Goal: Task Accomplishment & Management: Use online tool/utility

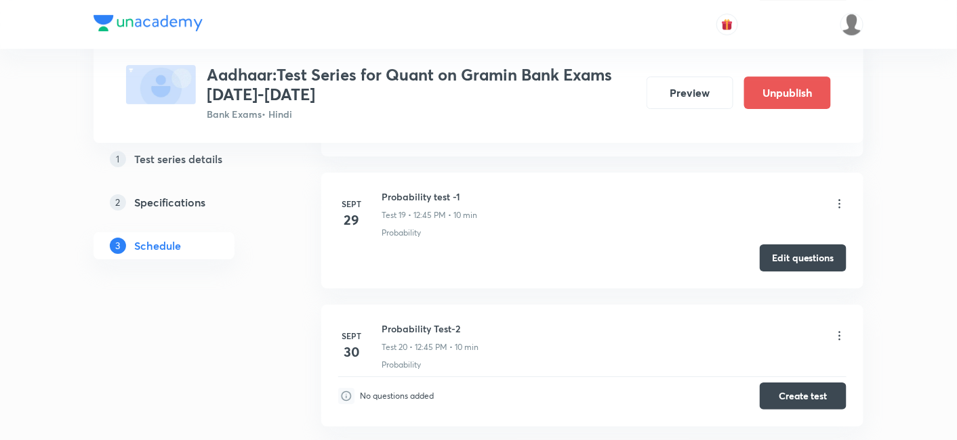
scroll to position [3013, 0]
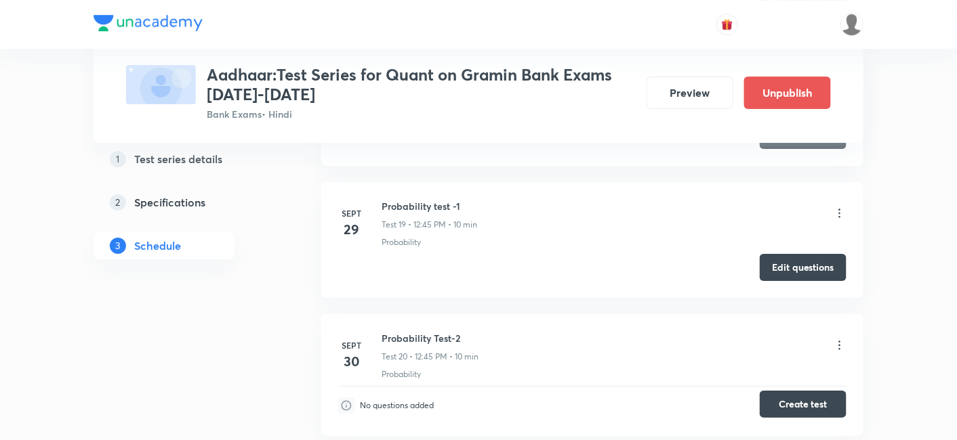
click at [804, 391] on button "Create test" at bounding box center [803, 404] width 87 height 27
click at [770, 268] on button "Edit questions" at bounding box center [803, 266] width 87 height 27
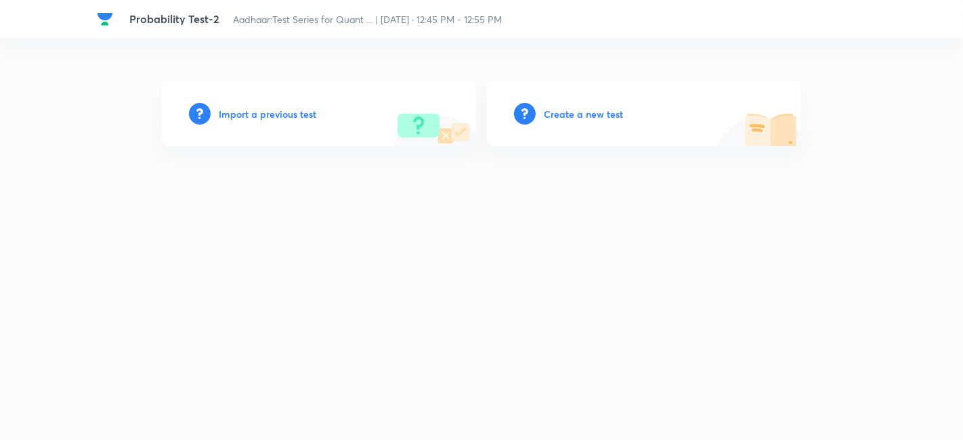
click at [591, 111] on h6 "Create a new test" at bounding box center [583, 114] width 79 height 14
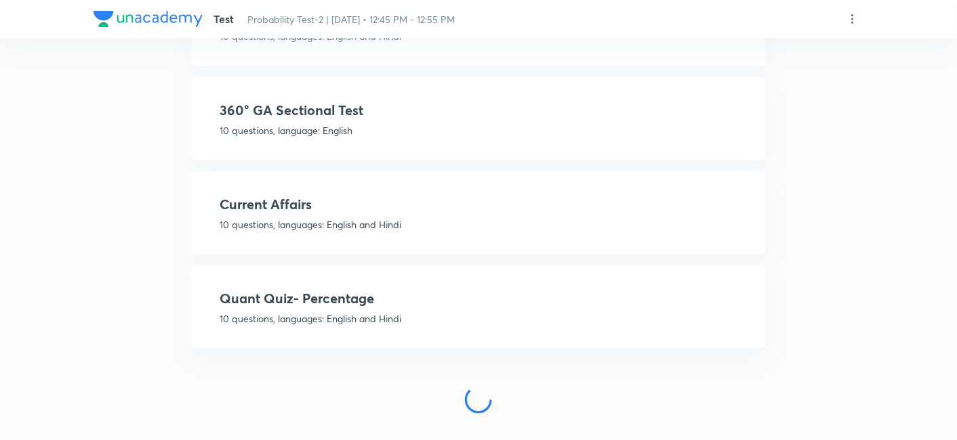
scroll to position [413, 0]
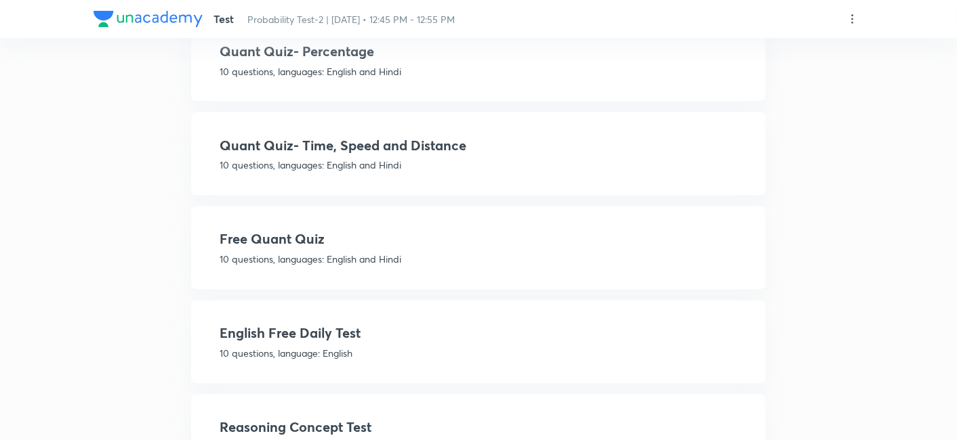
click at [473, 253] on p "10 questions, languages: English and Hindi" at bounding box center [479, 260] width 518 height 14
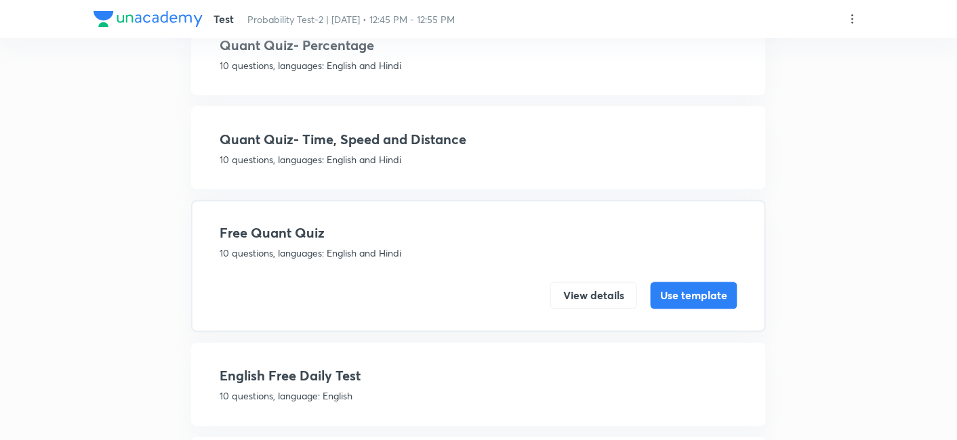
scroll to position [592, 0]
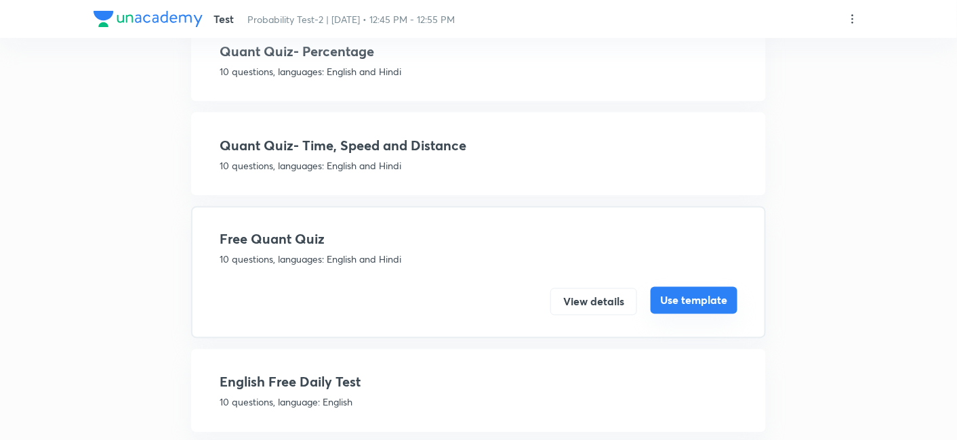
click at [659, 293] on button "Use template" at bounding box center [693, 300] width 87 height 27
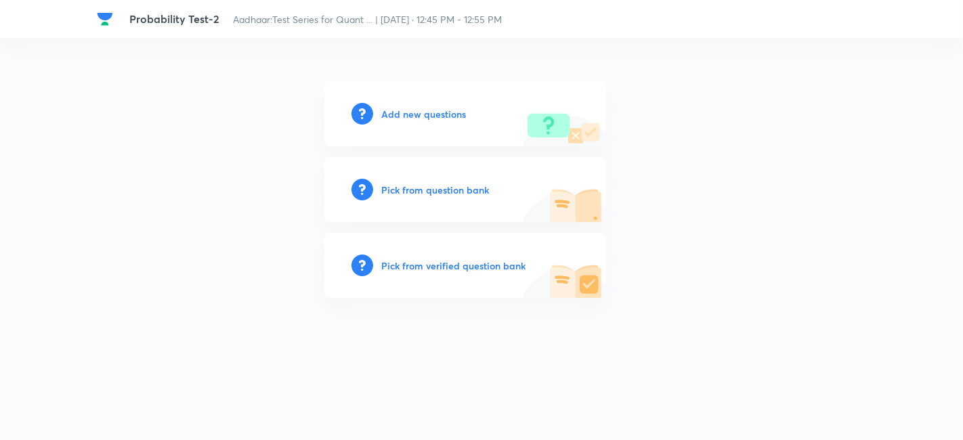
click at [447, 184] on h6 "Pick from question bank" at bounding box center [435, 190] width 108 height 14
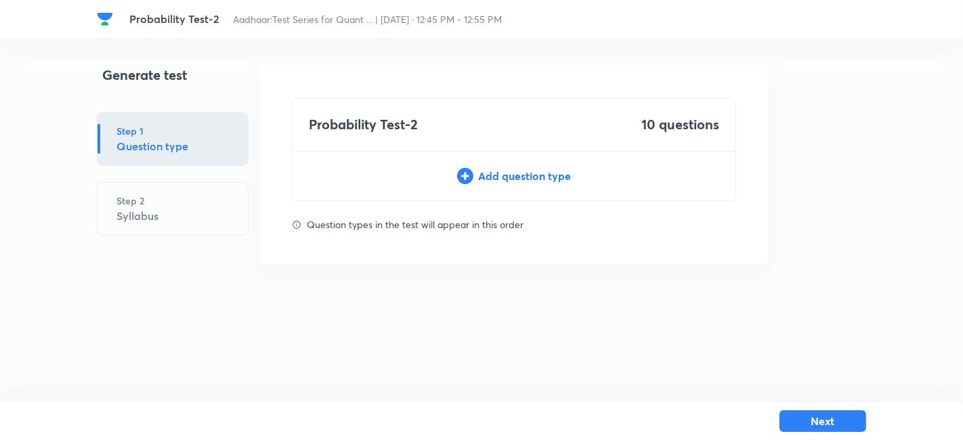
click at [521, 178] on div "Add question type" at bounding box center [514, 176] width 443 height 16
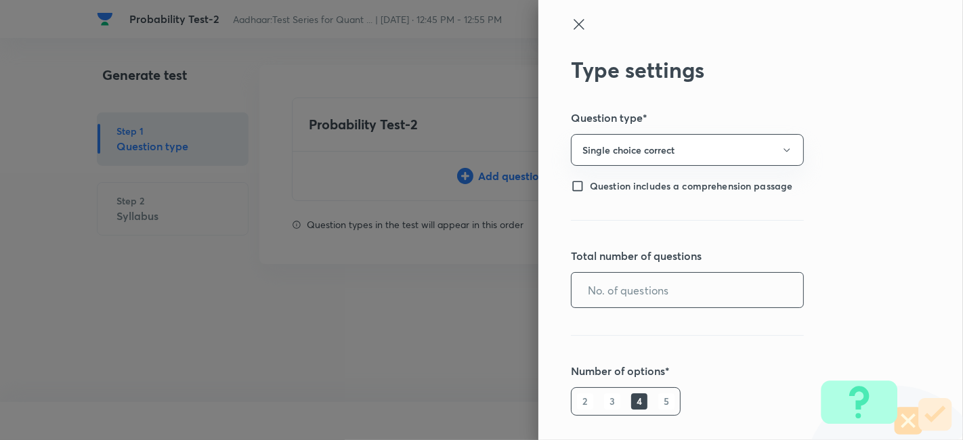
click at [732, 299] on input "text" at bounding box center [688, 290] width 232 height 35
type input "10"
click at [659, 394] on h6 "5" at bounding box center [667, 402] width 16 height 16
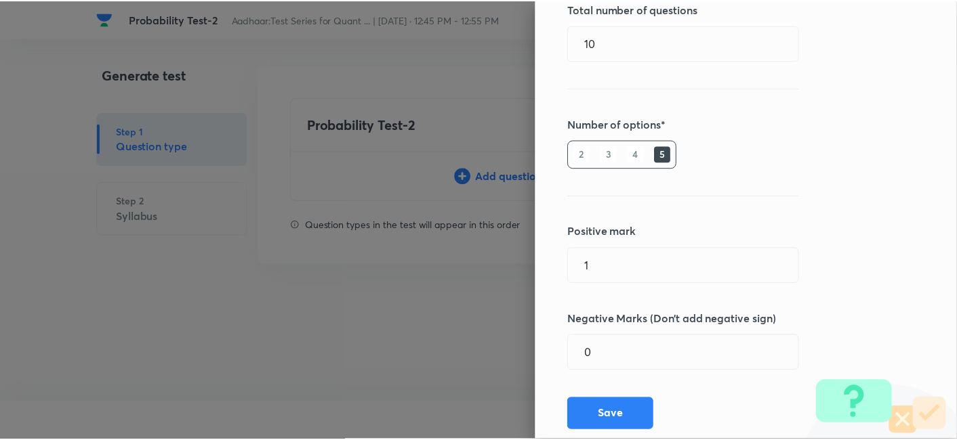
scroll to position [248, 0]
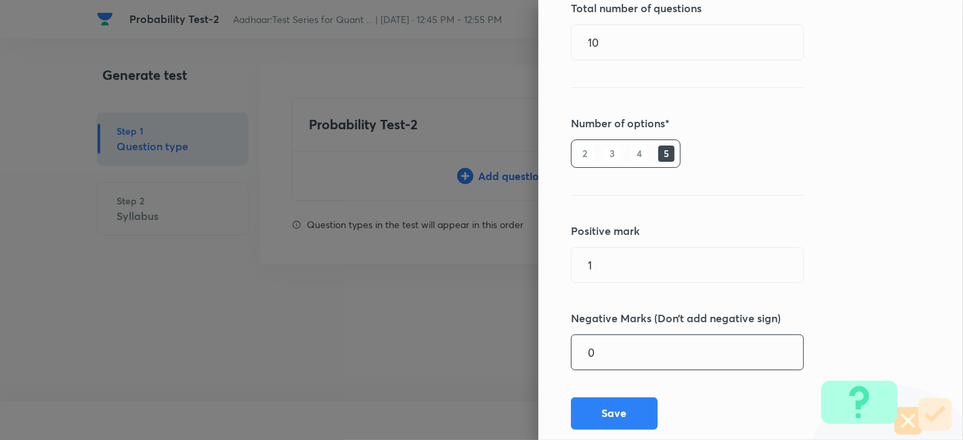
click at [610, 346] on input "0" at bounding box center [688, 352] width 232 height 35
type input "0.25"
click at [600, 426] on button "Save" at bounding box center [614, 412] width 87 height 33
type input "0"
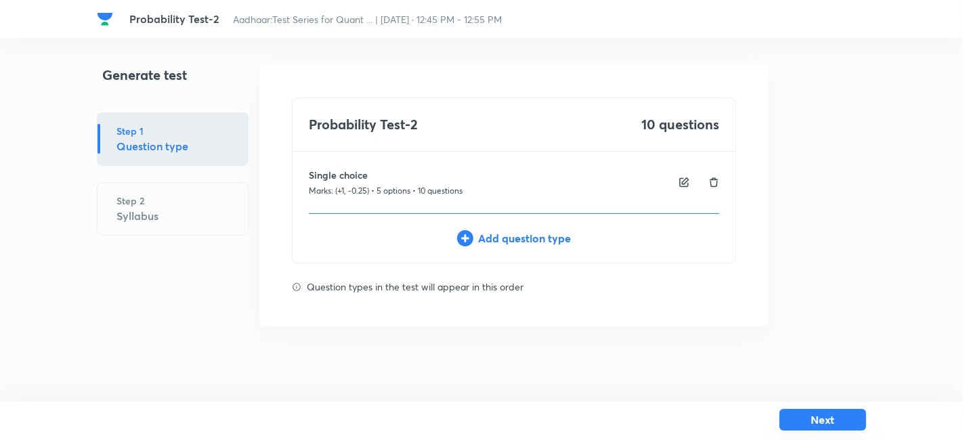
click at [836, 417] on button "Next" at bounding box center [823, 420] width 87 height 22
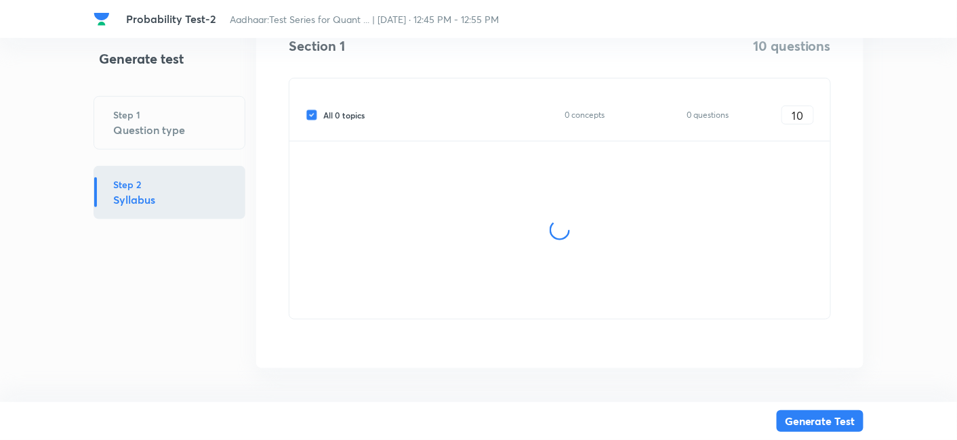
scroll to position [245, 0]
click at [310, 118] on input "All 0 topics" at bounding box center [315, 114] width 18 height 12
checkbox input "false"
type input "0"
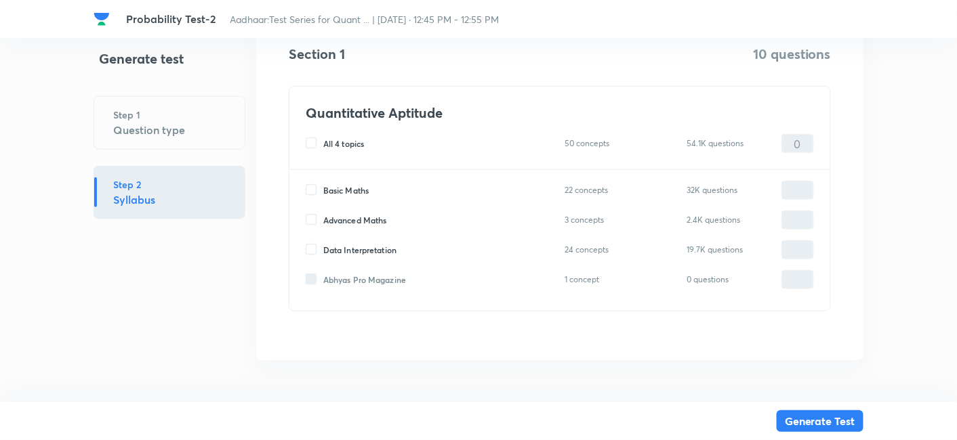
click at [309, 192] on input "Basic Maths" at bounding box center [315, 190] width 18 height 12
checkbox input "true"
click at [785, 191] on input "0" at bounding box center [797, 191] width 31 height 24
type input "10"
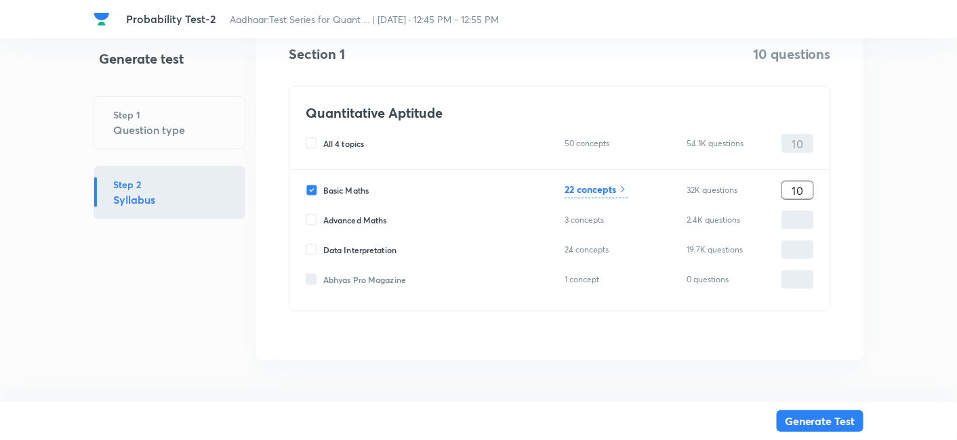
type input "10"
click at [599, 187] on h6 "22 concepts" at bounding box center [589, 189] width 51 height 14
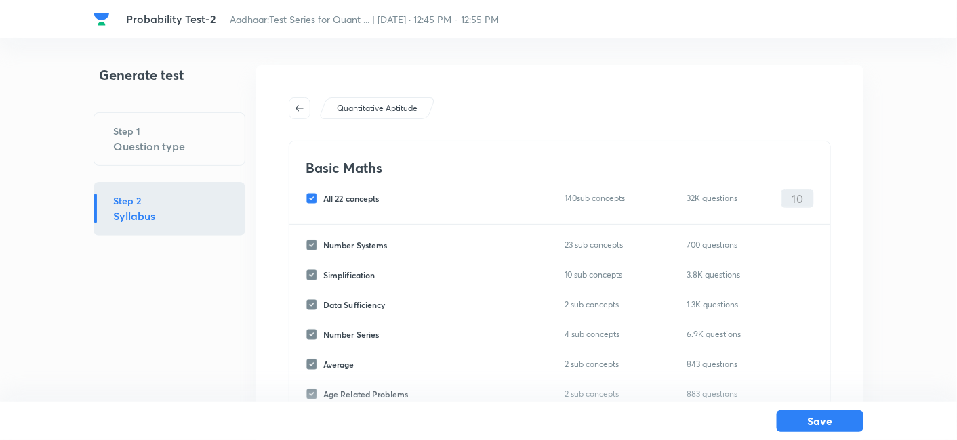
scroll to position [1, 0]
click at [313, 196] on input "All 22 concepts" at bounding box center [315, 198] width 18 height 12
checkbox input "false"
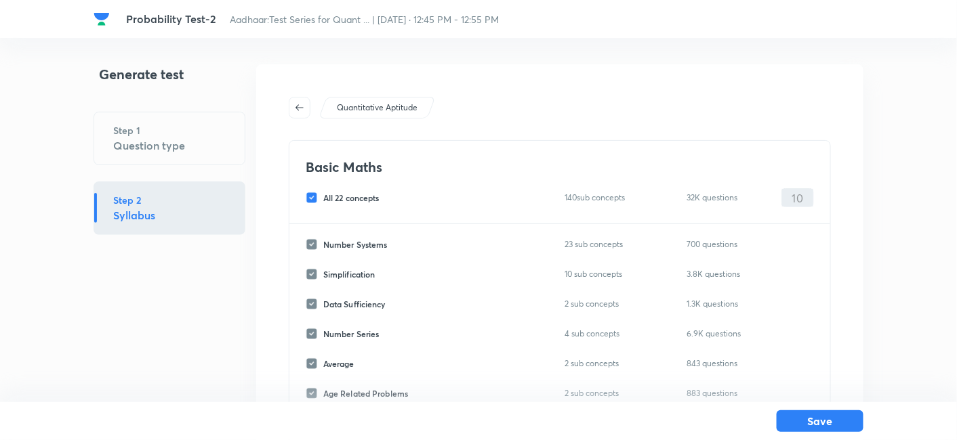
checkbox input "false"
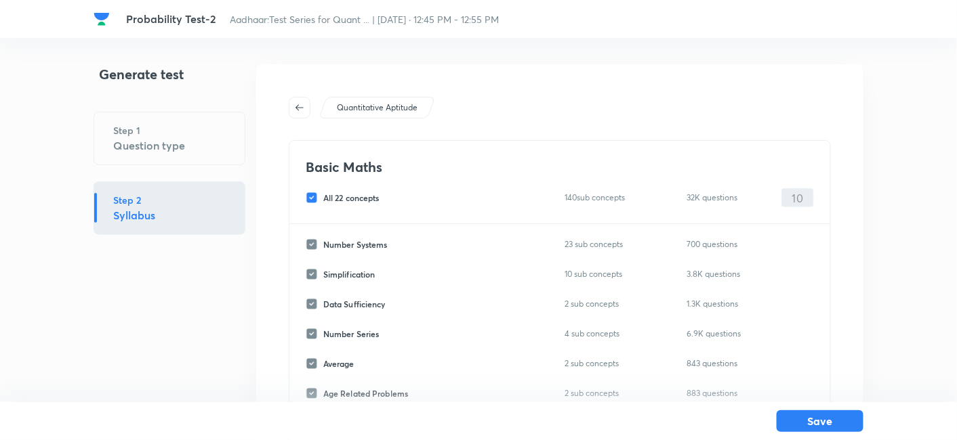
checkbox input "false"
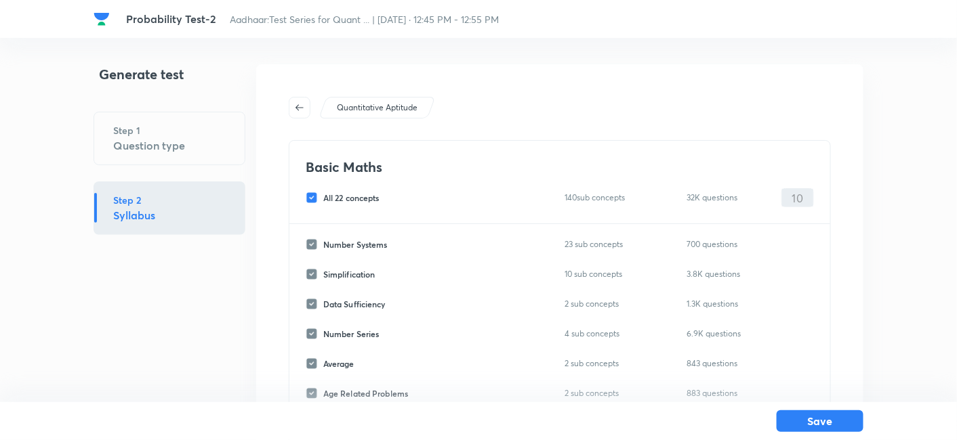
checkbox input "false"
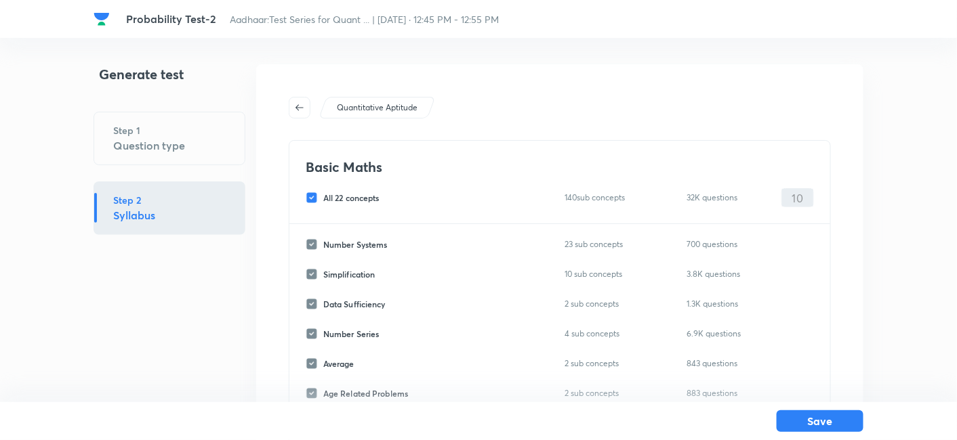
checkbox input "false"
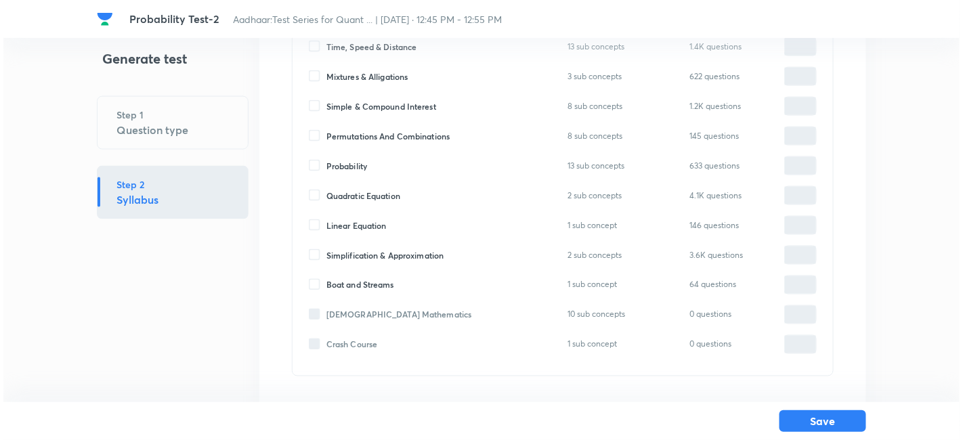
scroll to position [575, 0]
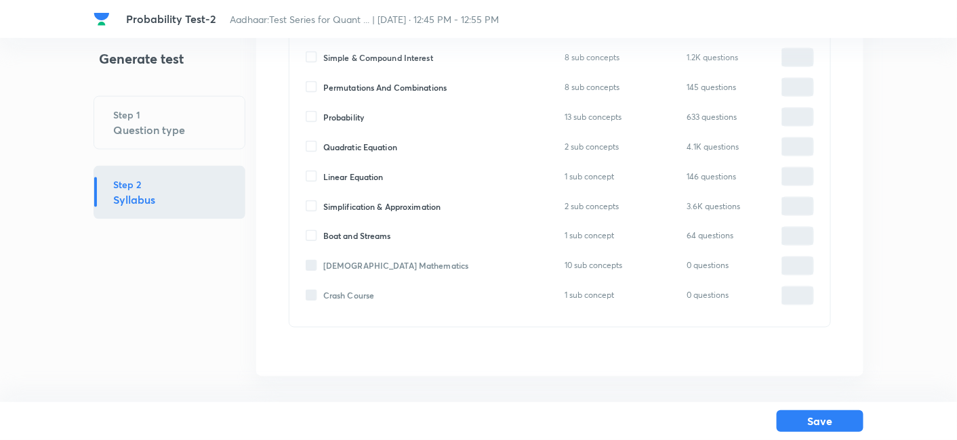
click at [313, 115] on input "Probability" at bounding box center [315, 117] width 18 height 12
checkbox input "true"
click at [787, 115] on input "0" at bounding box center [797, 118] width 31 height 24
type input "10"
click at [590, 112] on h6 "13 sub concepts" at bounding box center [599, 116] width 70 height 14
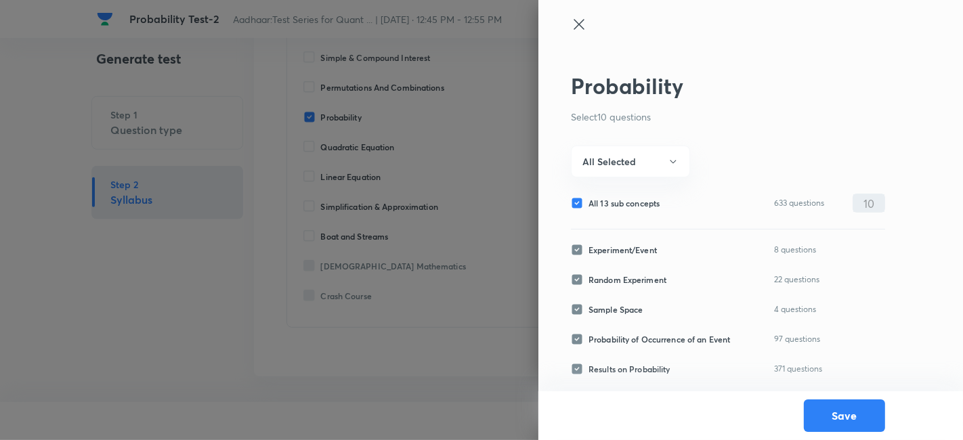
click at [577, 207] on input "All 13 sub concepts" at bounding box center [580, 203] width 18 height 12
checkbox input "false"
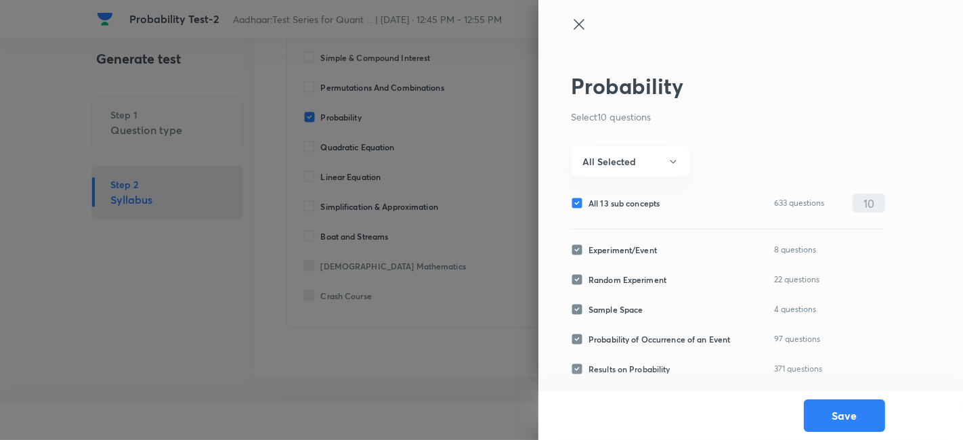
checkbox input "false"
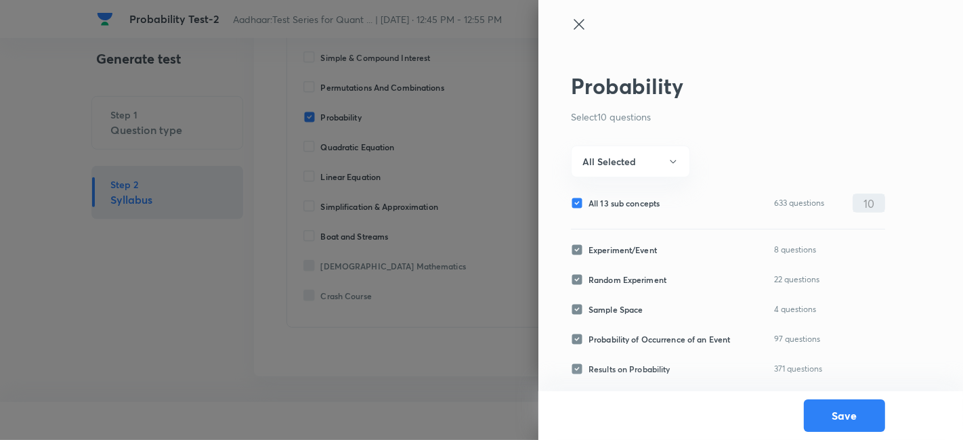
checkbox input "false"
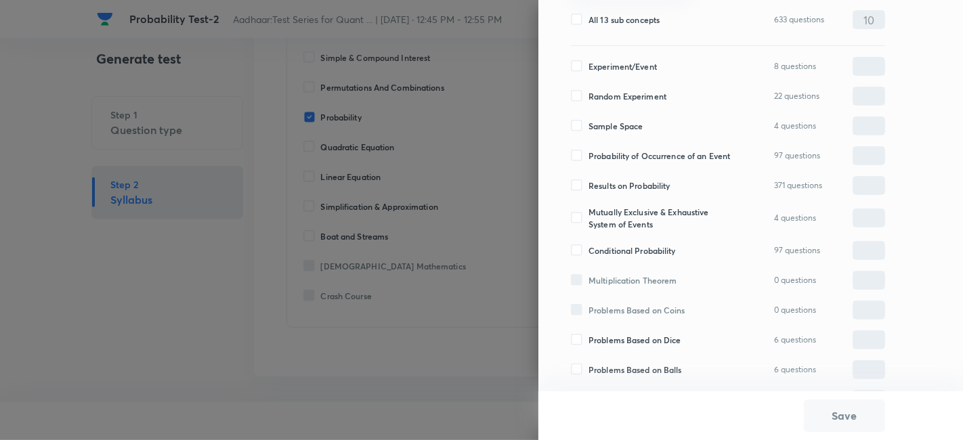
scroll to position [193, 0]
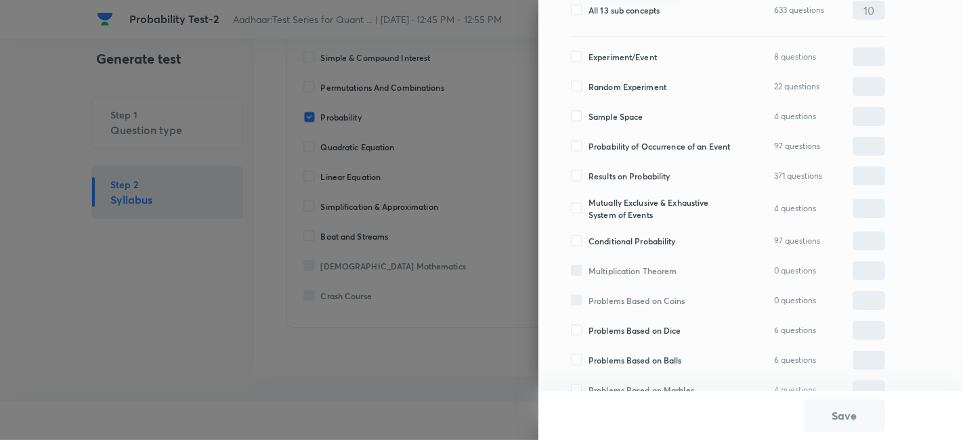
click at [581, 173] on input "Results on Probability" at bounding box center [580, 176] width 18 height 12
checkbox input "true"
click at [865, 180] on input "0" at bounding box center [869, 177] width 31 height 24
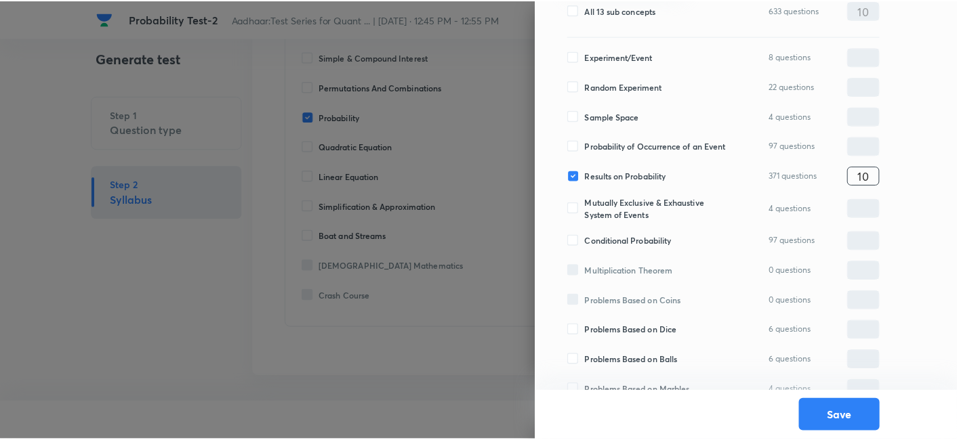
scroll to position [241, 0]
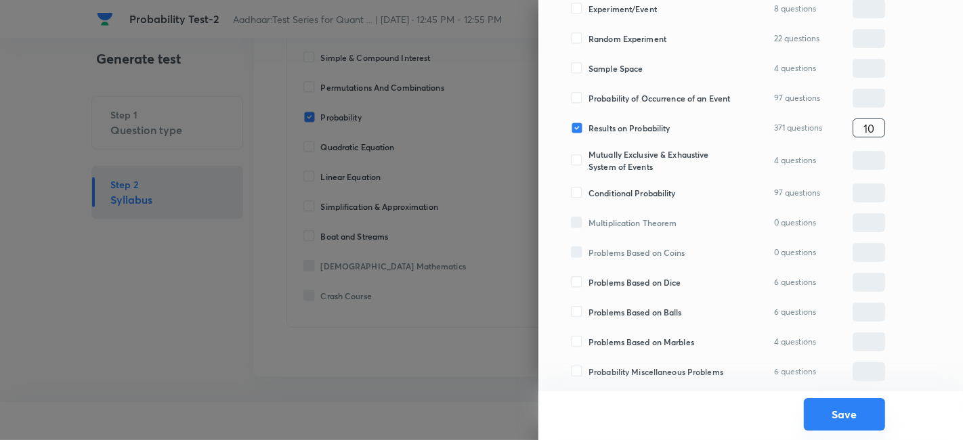
type input "10"
click at [829, 415] on button "Save" at bounding box center [844, 414] width 81 height 33
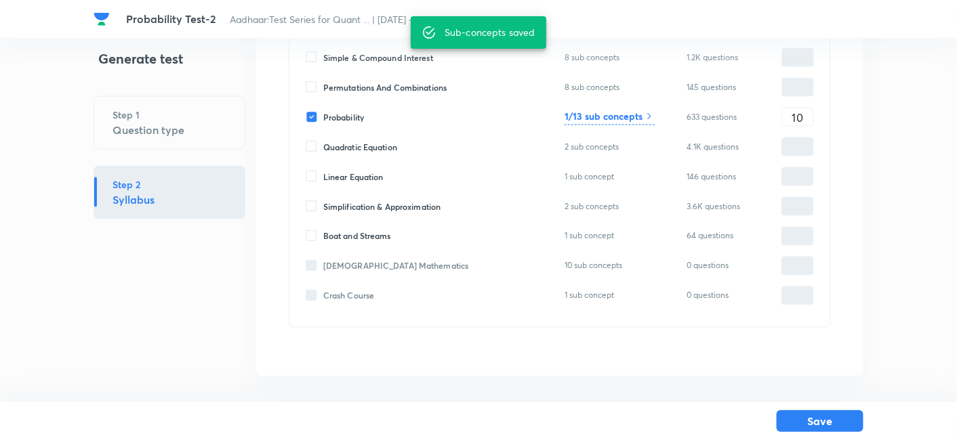
click at [829, 415] on button "Save" at bounding box center [819, 422] width 87 height 22
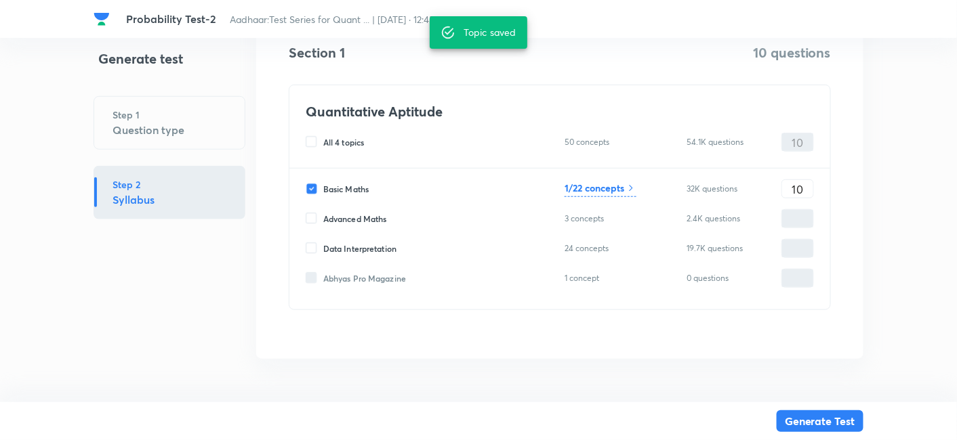
scroll to position [236, 0]
click at [829, 415] on button "Generate Test" at bounding box center [819, 422] width 87 height 22
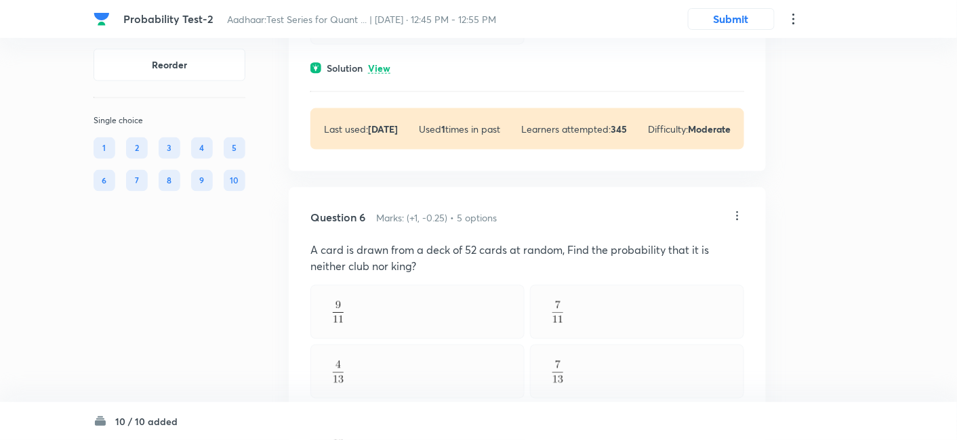
scroll to position [2125, 0]
click at [737, 209] on icon at bounding box center [737, 216] width 14 height 14
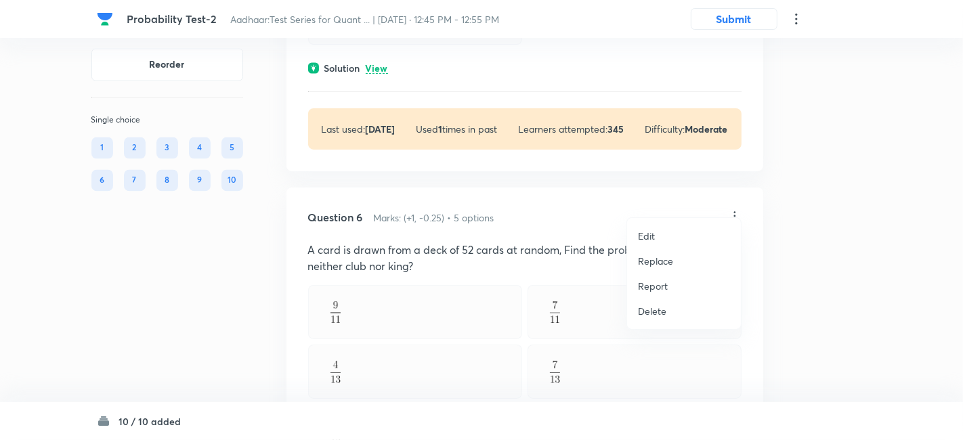
click at [648, 260] on p "Replace" at bounding box center [655, 261] width 35 height 14
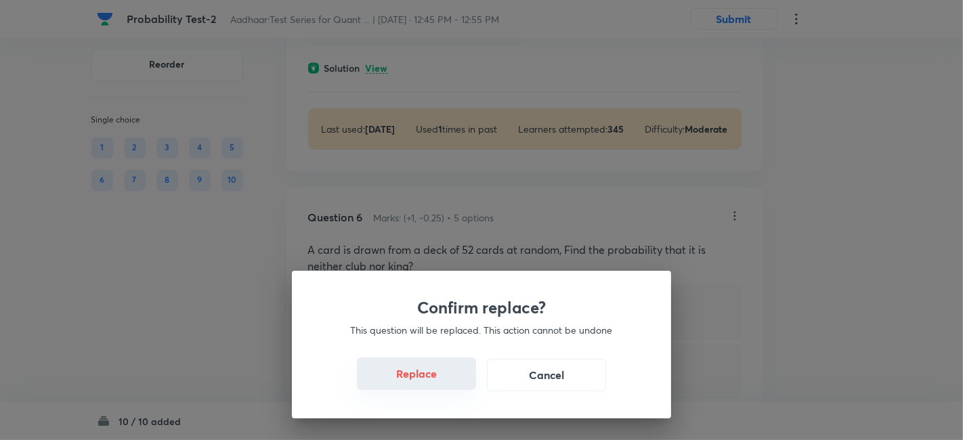
click at [426, 370] on button "Replace" at bounding box center [416, 374] width 119 height 33
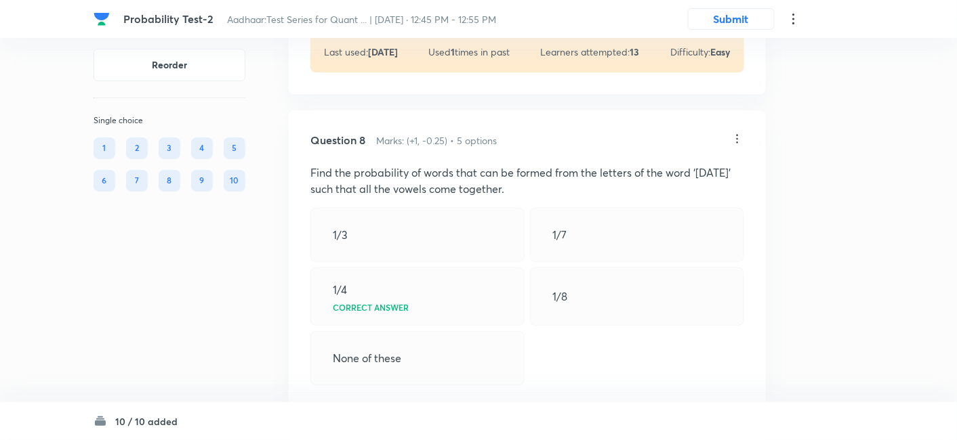
scroll to position [3039, 0]
click at [738, 138] on icon at bounding box center [737, 137] width 2 height 9
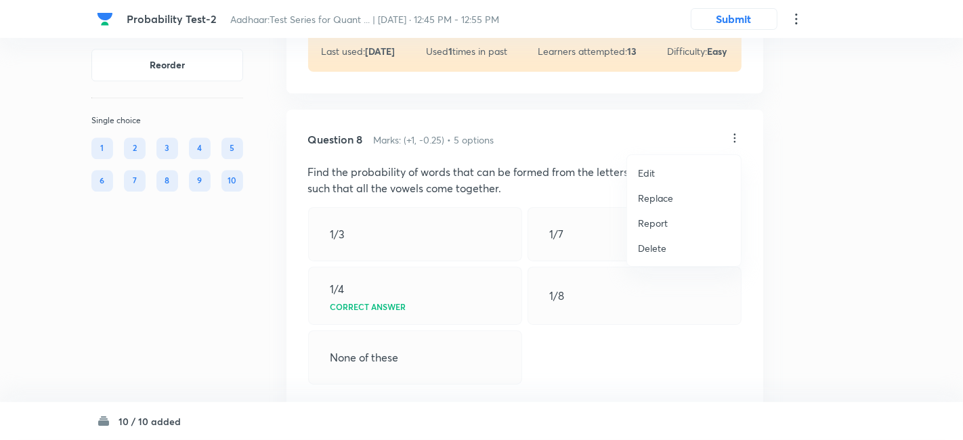
click at [659, 198] on p "Replace" at bounding box center [655, 198] width 35 height 14
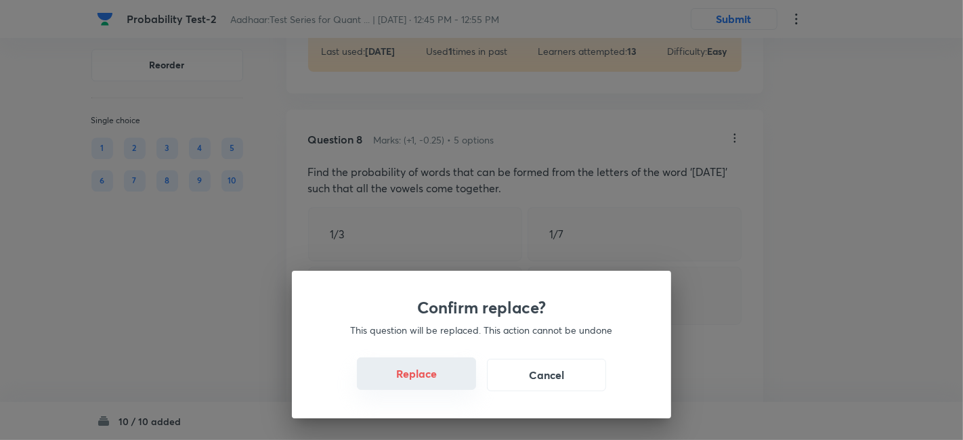
click at [439, 371] on button "Replace" at bounding box center [416, 374] width 119 height 33
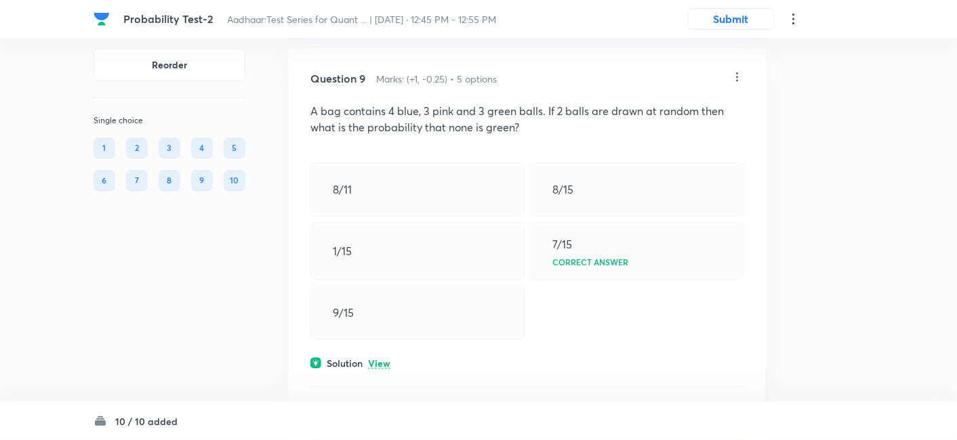
scroll to position [3531, 0]
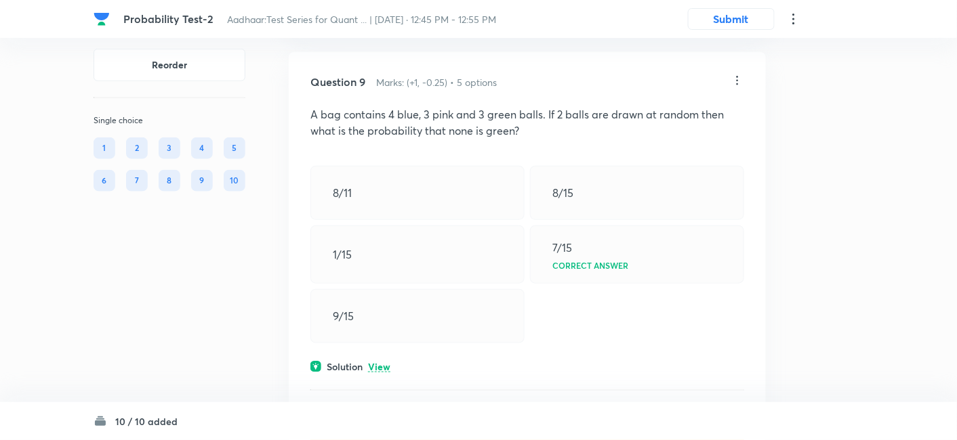
click at [732, 83] on icon at bounding box center [737, 81] width 14 height 14
click at [690, 133] on li "Replace" at bounding box center [684, 140] width 114 height 25
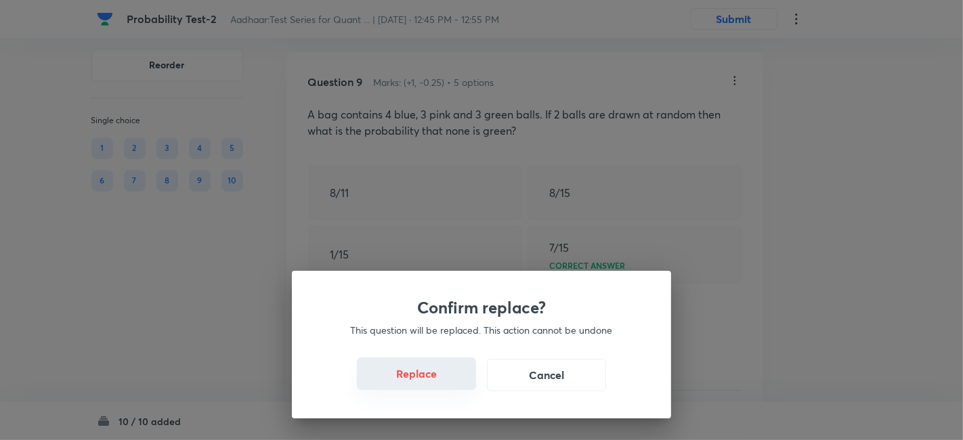
click at [414, 381] on button "Replace" at bounding box center [416, 374] width 119 height 33
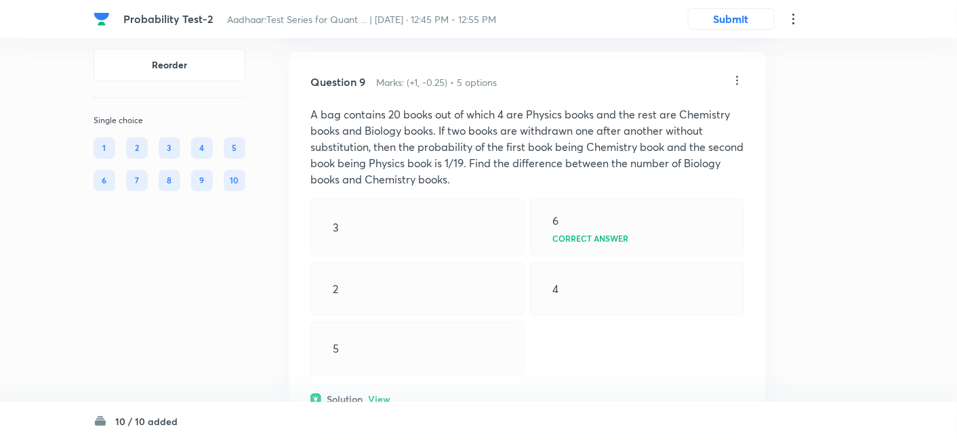
click at [738, 87] on div at bounding box center [737, 82] width 14 height 16
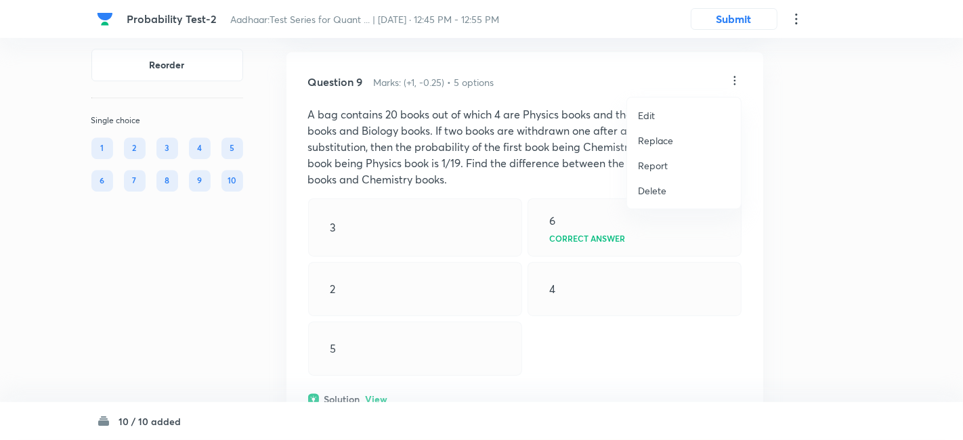
click at [658, 142] on p "Replace" at bounding box center [655, 140] width 35 height 14
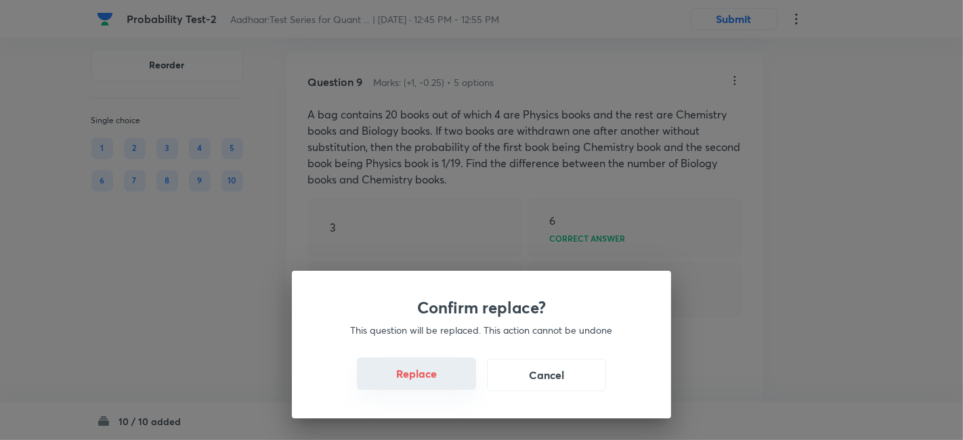
click at [422, 374] on button "Replace" at bounding box center [416, 374] width 119 height 33
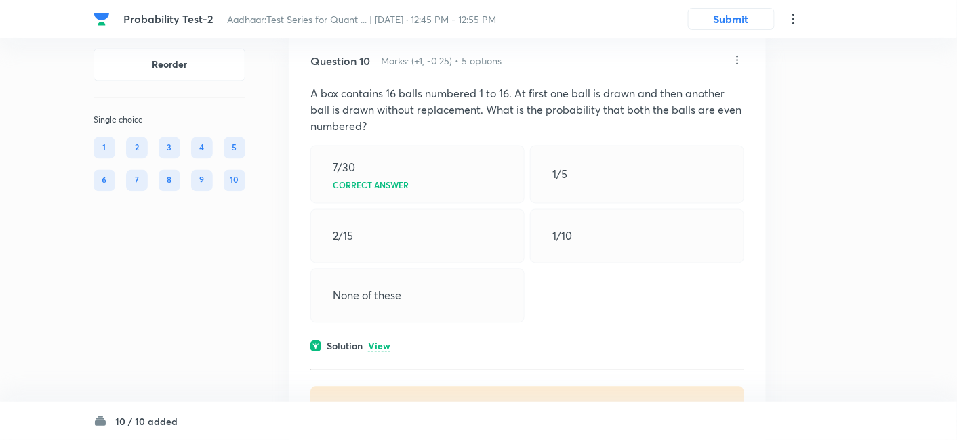
scroll to position [3977, 0]
click at [735, 63] on icon at bounding box center [737, 59] width 14 height 14
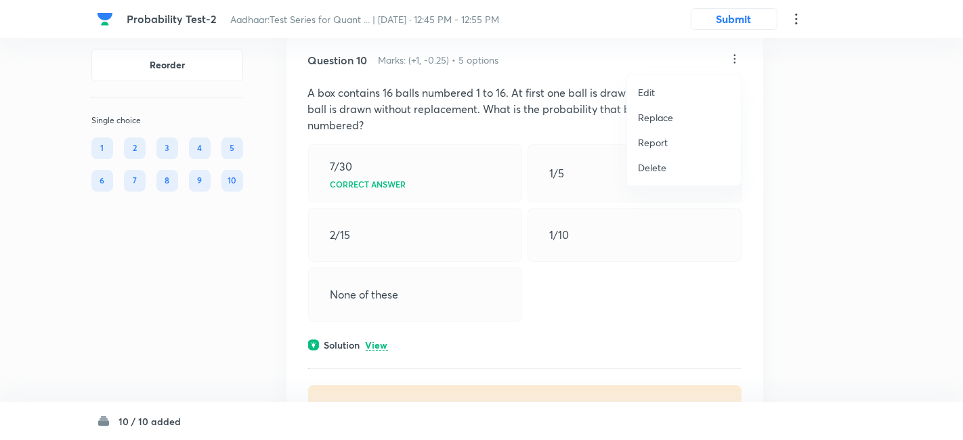
click at [676, 116] on li "Replace" at bounding box center [684, 117] width 114 height 25
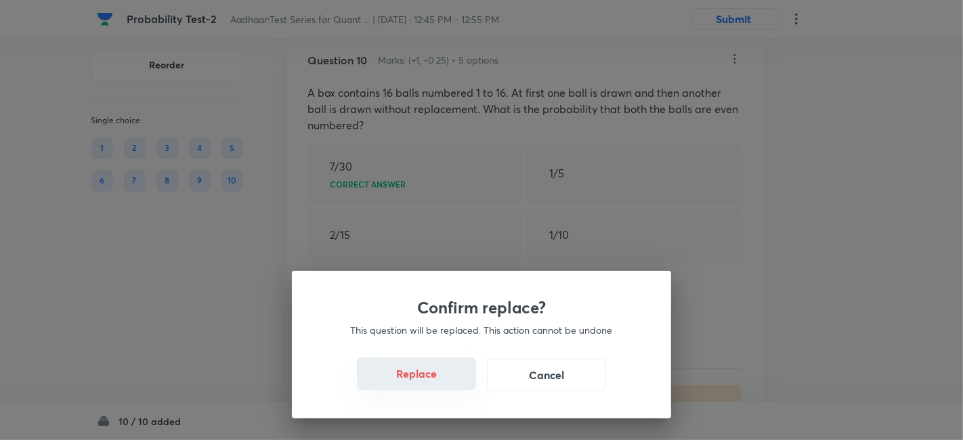
click at [446, 375] on button "Replace" at bounding box center [416, 374] width 119 height 33
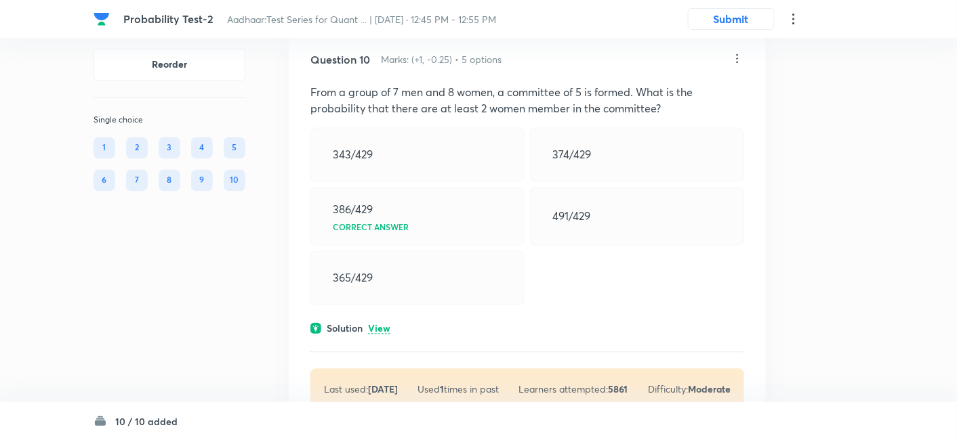
scroll to position [4049, 0]
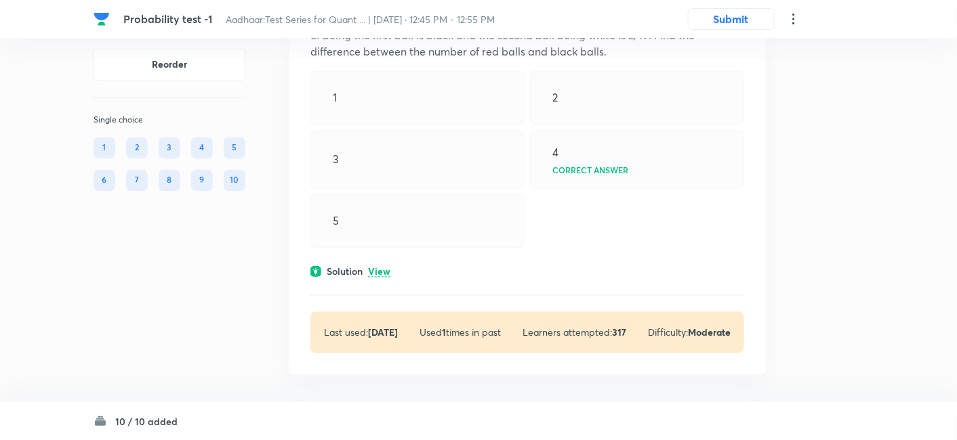
scroll to position [4009, 0]
